Goal: Information Seeking & Learning: Understand process/instructions

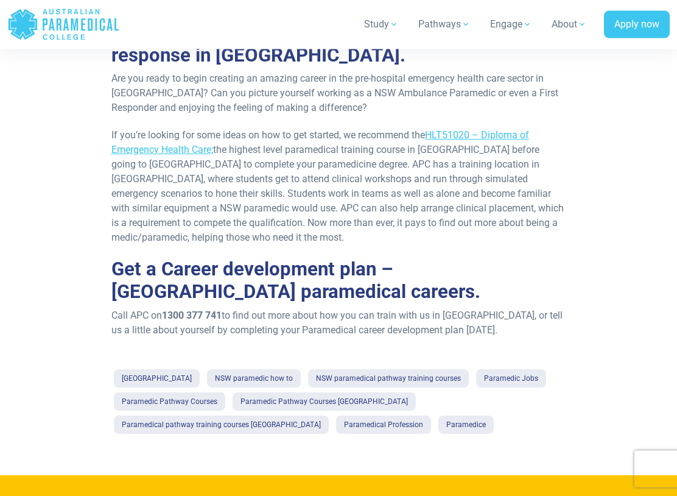
scroll to position [2192, 0]
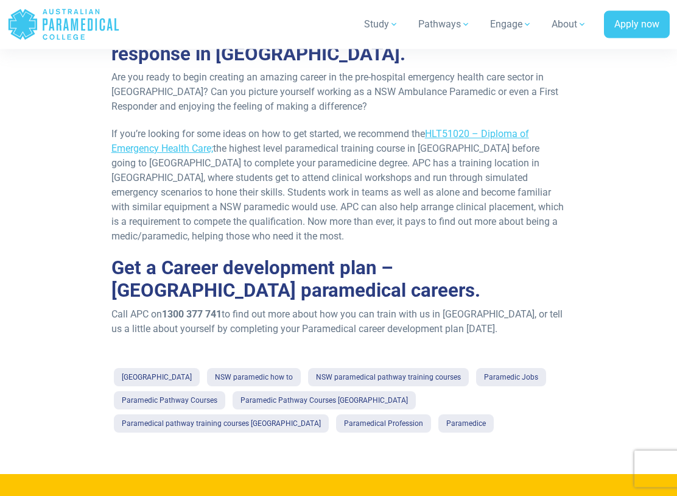
click at [136, 368] on link "Australian Paramedical College" at bounding box center [157, 377] width 86 height 18
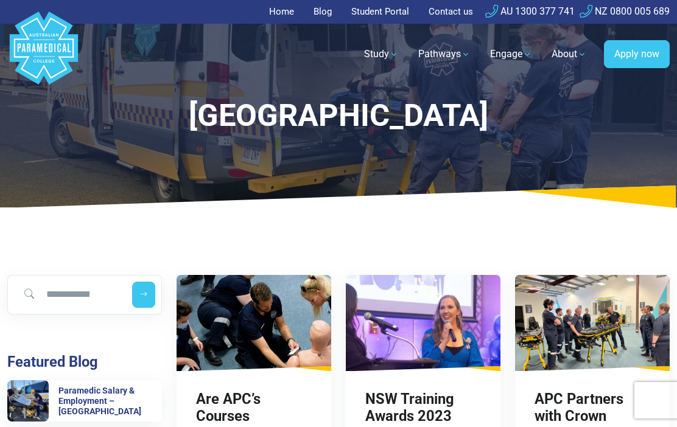
click at [289, 15] on link "Home" at bounding box center [285, 12] width 32 height 24
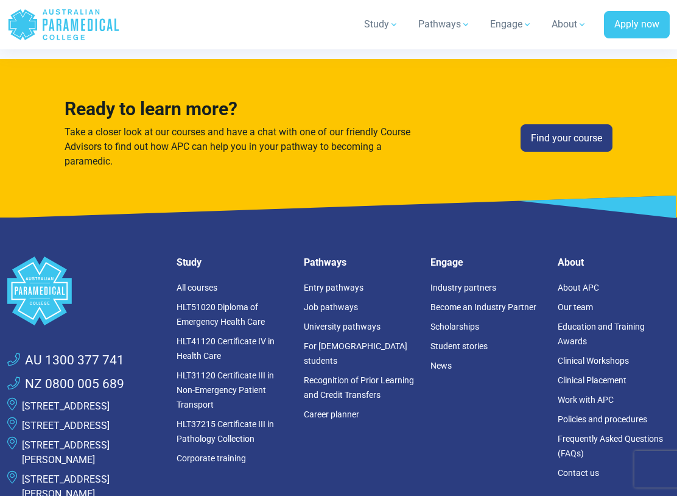
scroll to position [3367, 0]
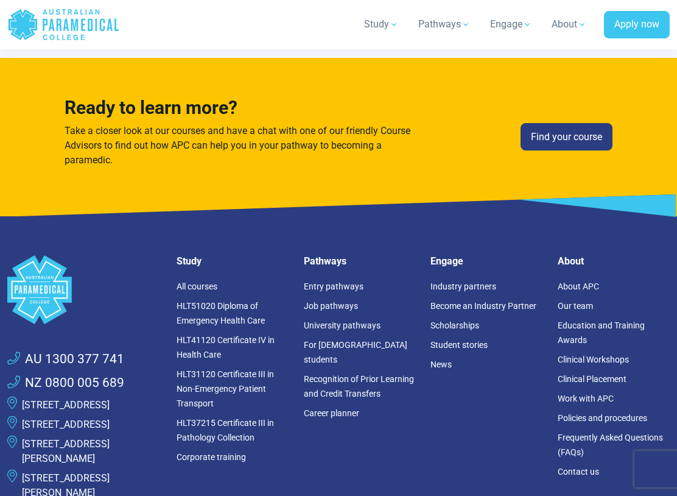
click at [345, 291] on link "Entry pathways" at bounding box center [334, 286] width 60 height 10
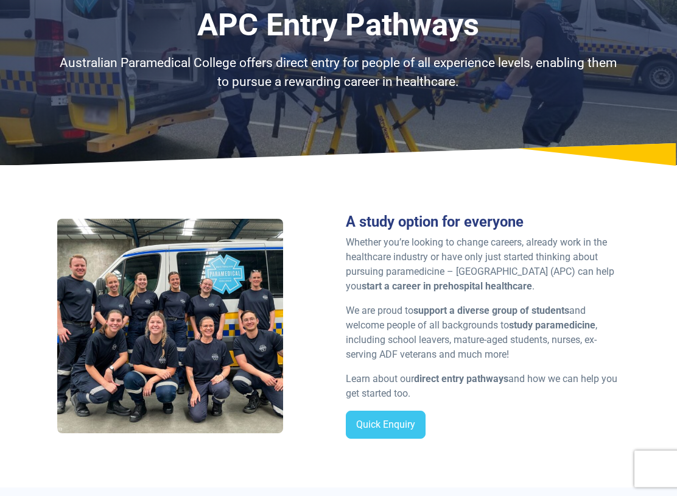
scroll to position [92, 0]
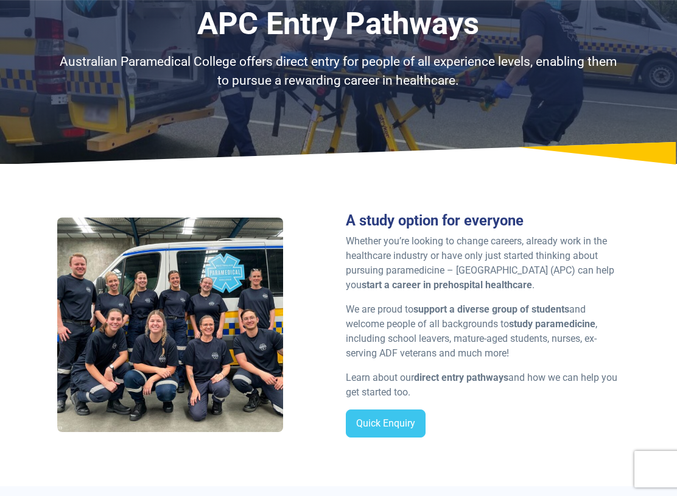
click at [485, 374] on strong "direct entry pathways" at bounding box center [461, 377] width 94 height 12
click at [484, 374] on strong "direct entry pathways" at bounding box center [461, 377] width 94 height 12
click at [478, 376] on strong "direct entry pathways" at bounding box center [461, 377] width 94 height 12
click at [457, 374] on strong "direct entry pathways" at bounding box center [461, 377] width 94 height 12
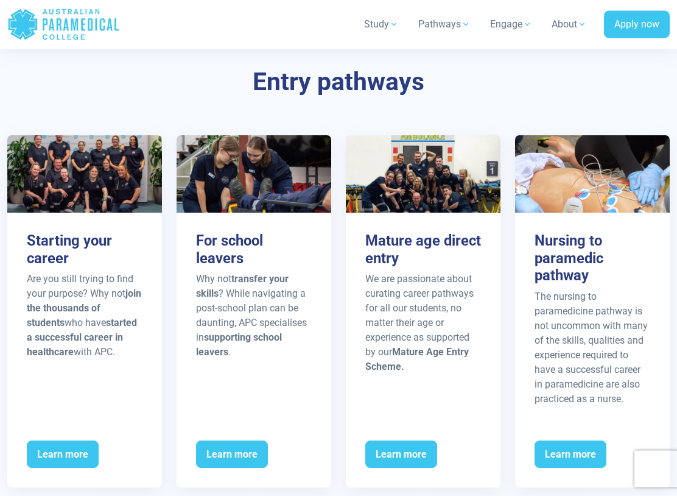
scroll to position [1463, 0]
click at [249, 427] on span "Learn more" at bounding box center [232, 454] width 72 height 28
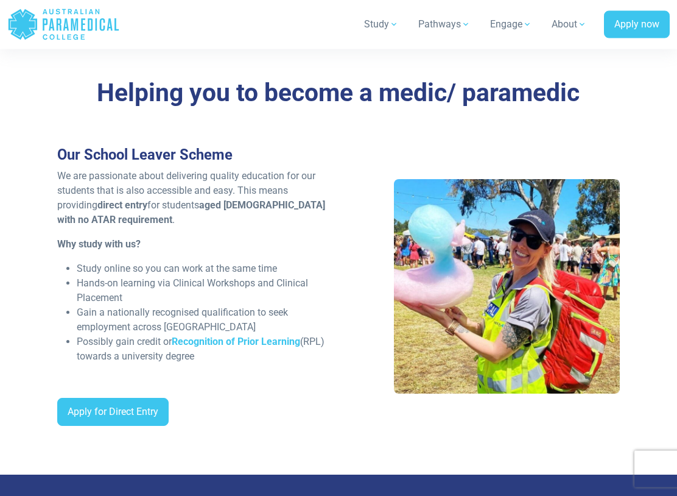
scroll to position [900, 0]
click at [23, 373] on div "Helping you to become a medic/ paramedic Our School Leaver Scheme We are passio…" at bounding box center [338, 256] width 677 height 435
click at [23, 382] on div "Helping you to become a medic/ paramedic Our School Leaver Scheme We are passio…" at bounding box center [338, 256] width 677 height 435
click at [30, 390] on div "Helping you to become a medic/ paramedic Our School Leaver Scheme We are passio…" at bounding box center [338, 256] width 677 height 435
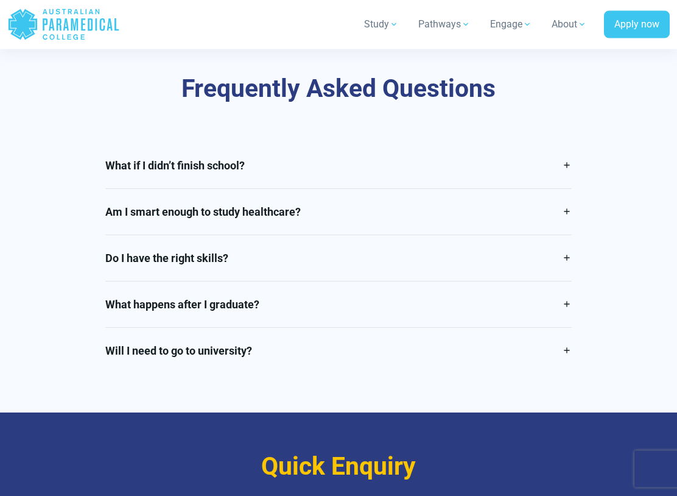
scroll to position [2877, 0]
